Goal: Task Accomplishment & Management: Manage account settings

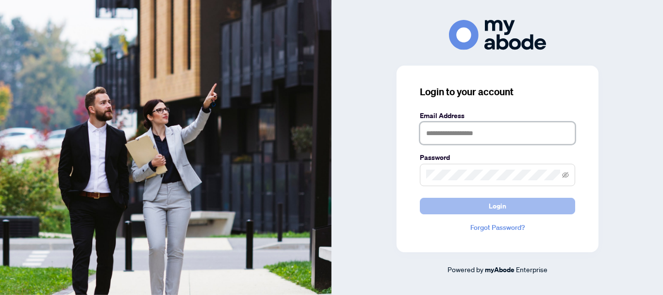
type input "**********"
click at [502, 202] on span "Login" at bounding box center [497, 206] width 17 height 16
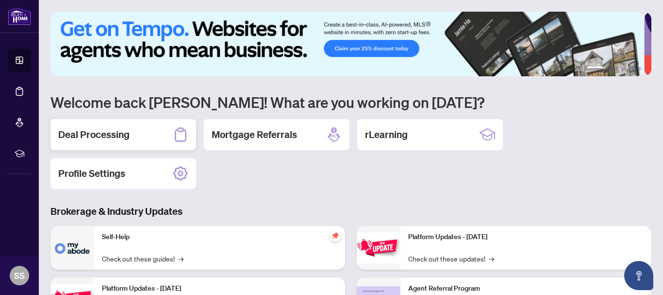
click at [104, 132] on h2 "Deal Processing" at bounding box center [93, 135] width 71 height 14
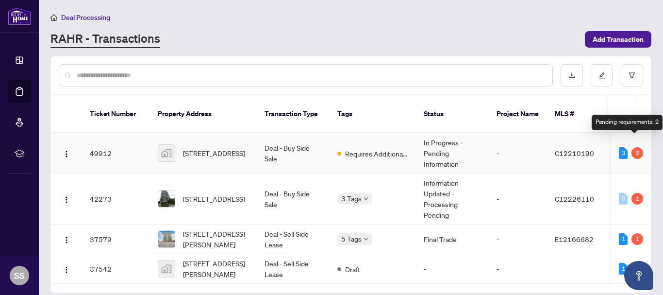
click at [636, 147] on div "2" at bounding box center [638, 153] width 12 height 12
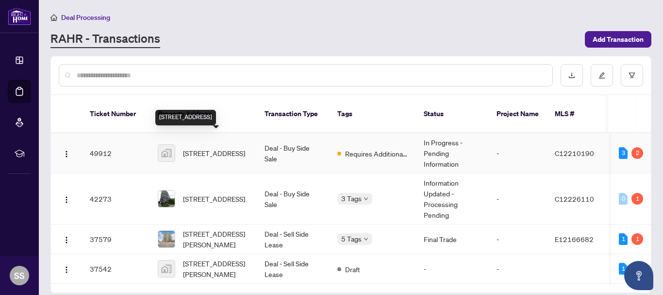
click at [214, 148] on span "[STREET_ADDRESS]" at bounding box center [214, 153] width 62 height 11
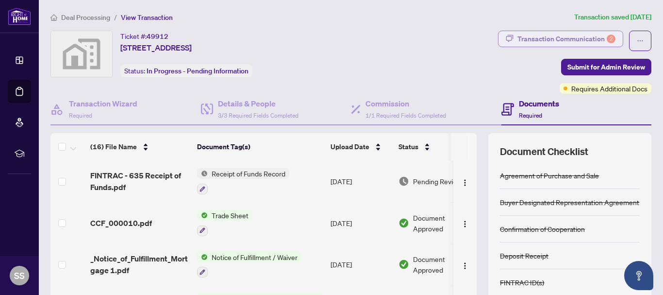
click at [583, 37] on div "Transaction Communication 2" at bounding box center [567, 39] width 98 height 16
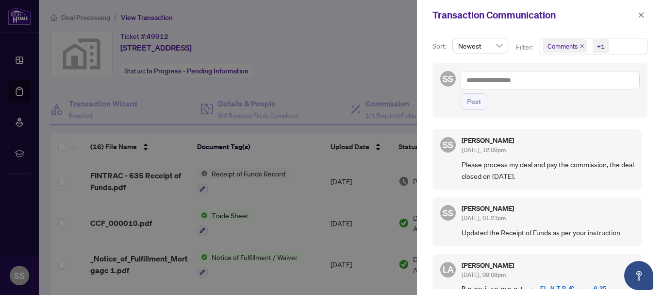
click at [355, 71] on div at bounding box center [331, 147] width 663 height 295
click at [643, 16] on icon "close" at bounding box center [641, 15] width 7 height 7
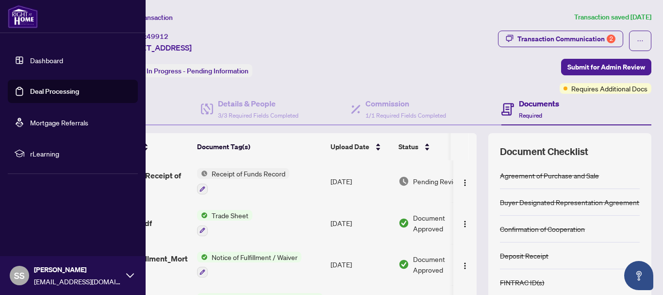
click at [47, 92] on link "Deal Processing" at bounding box center [54, 91] width 49 height 9
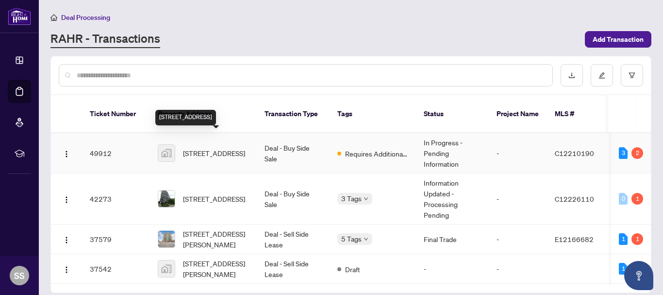
click at [224, 148] on span "[STREET_ADDRESS]" at bounding box center [214, 153] width 62 height 11
